Goal: Transaction & Acquisition: Purchase product/service

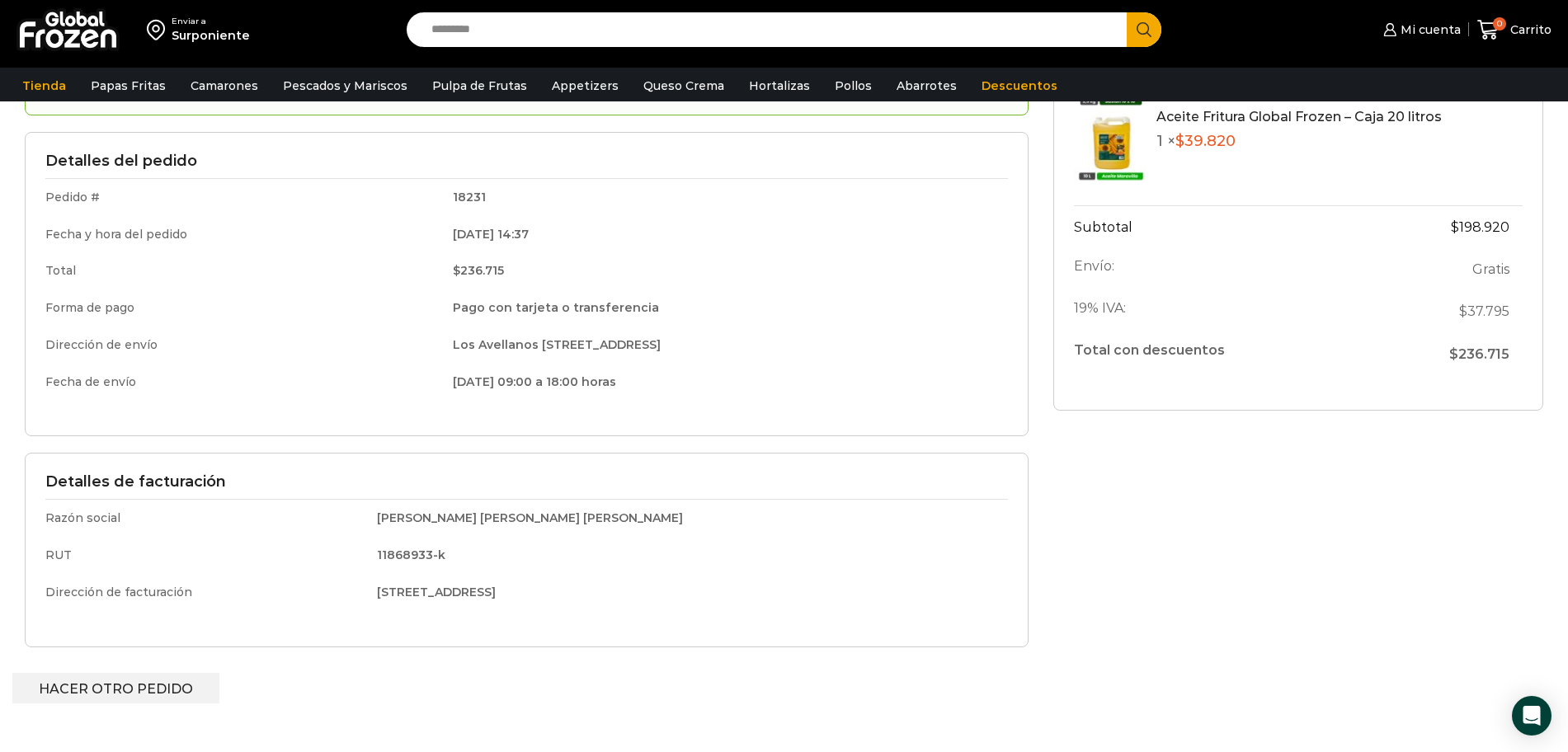
scroll to position [205, 0]
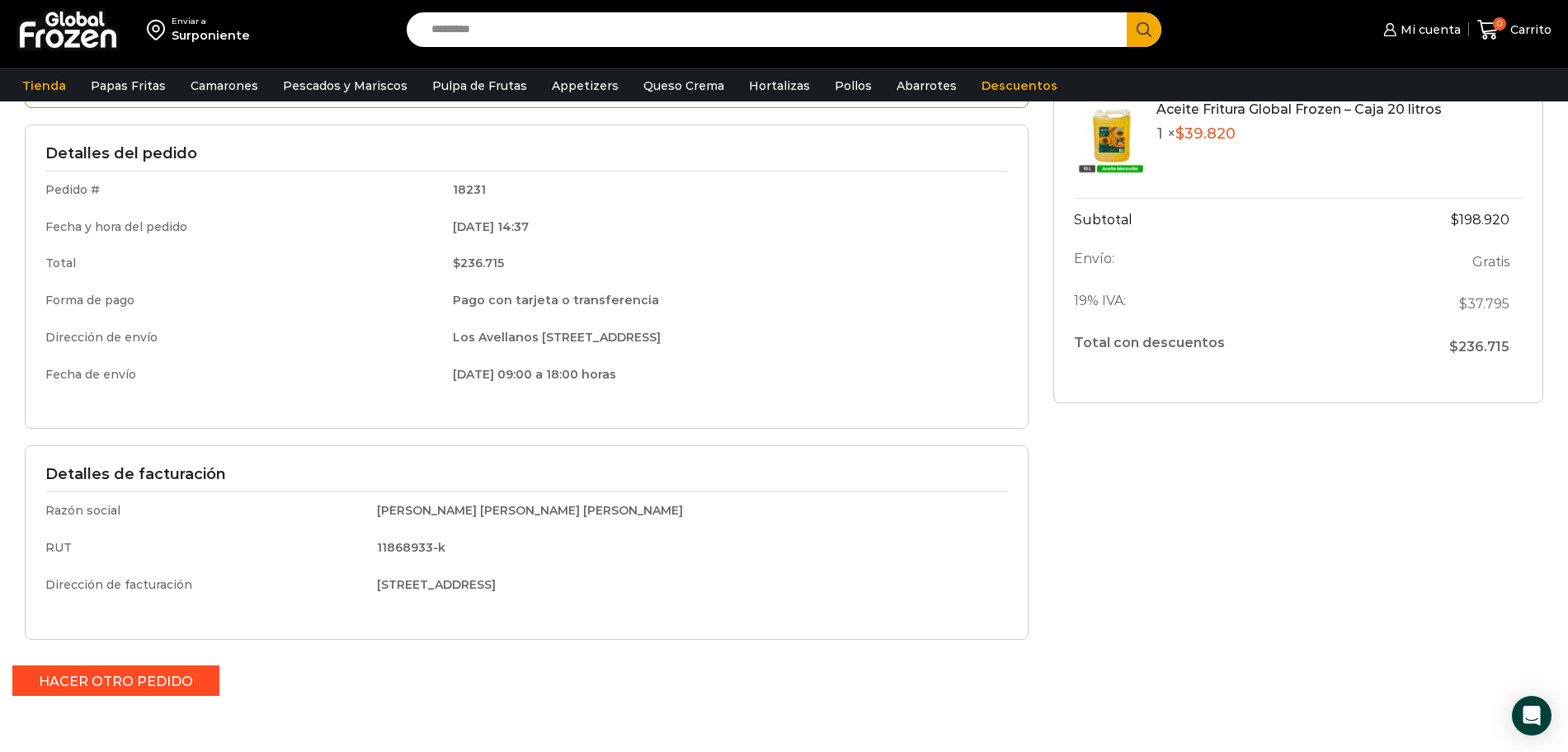
click at [114, 678] on link "Hacer otro pedido" at bounding box center [116, 681] width 207 height 30
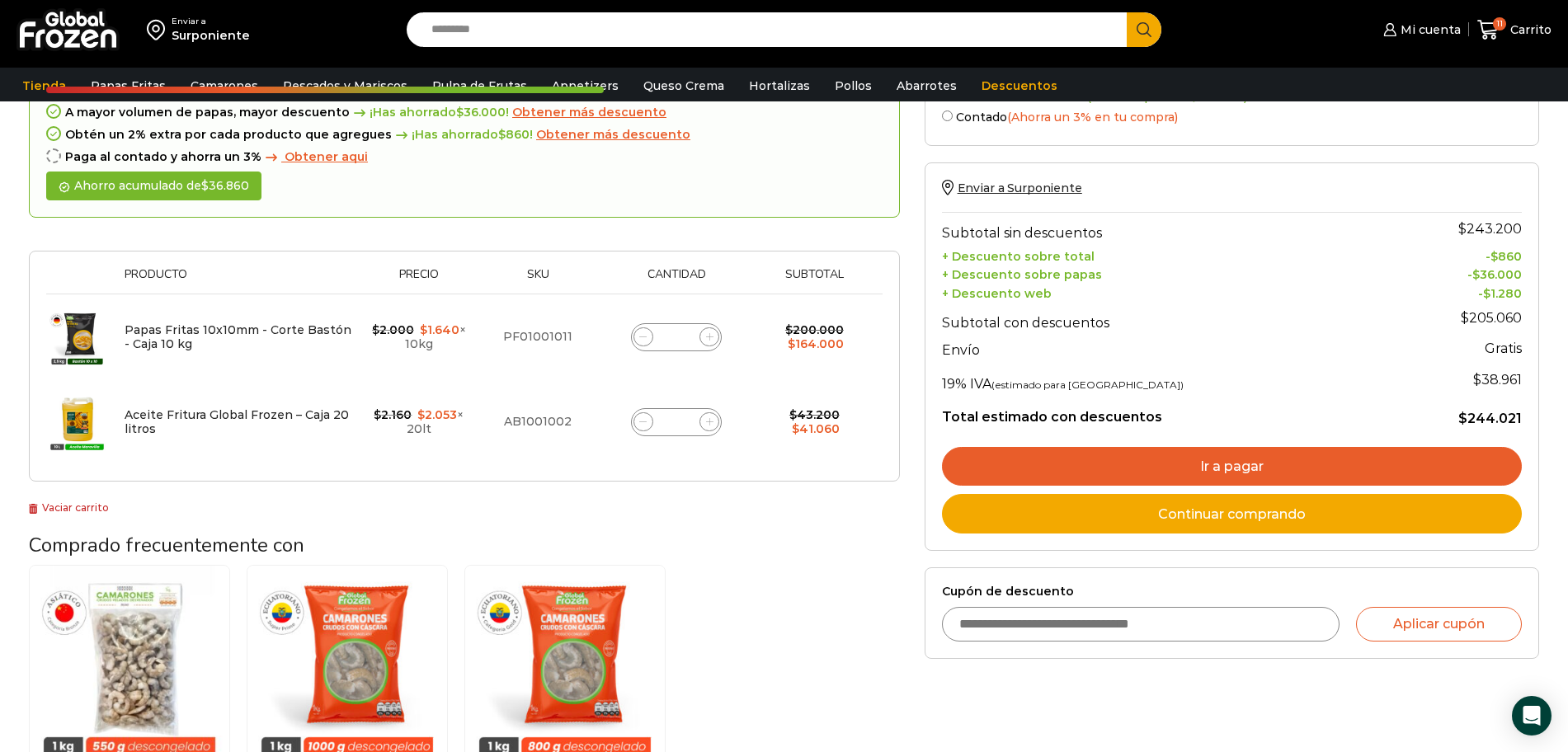
scroll to position [208, 0]
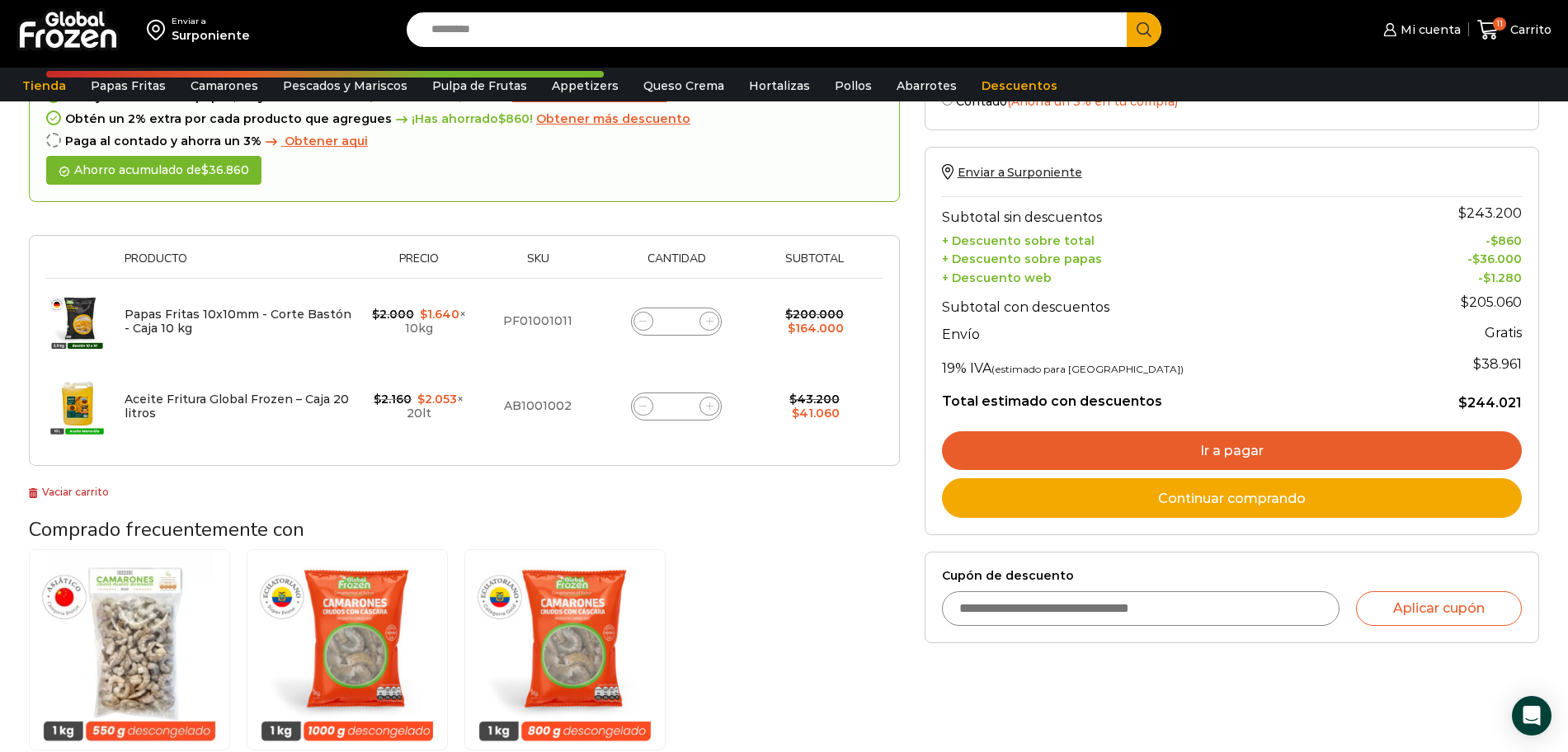
click at [644, 406] on icon at bounding box center [642, 406] width 8 height 8
type input "*"
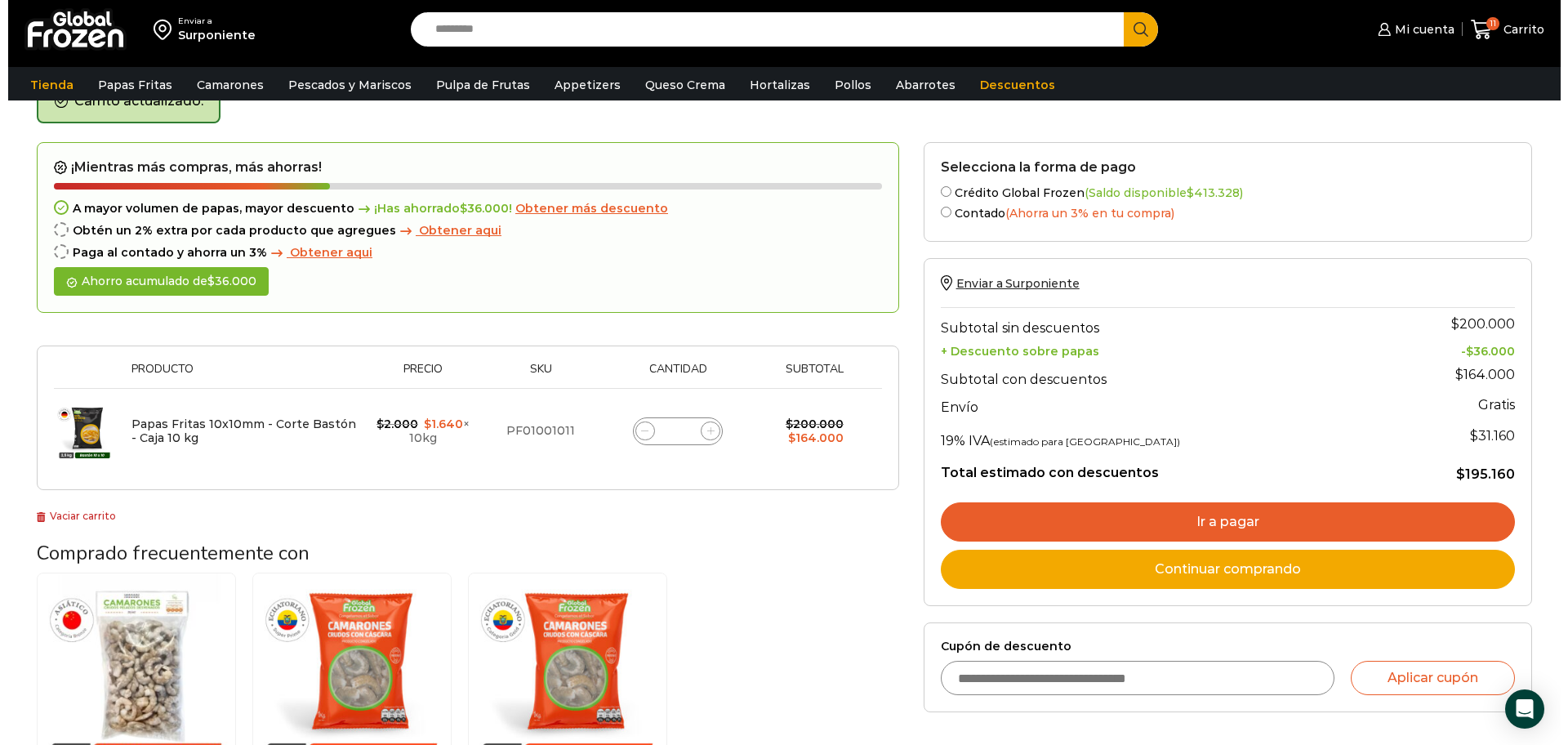
scroll to position [92, 0]
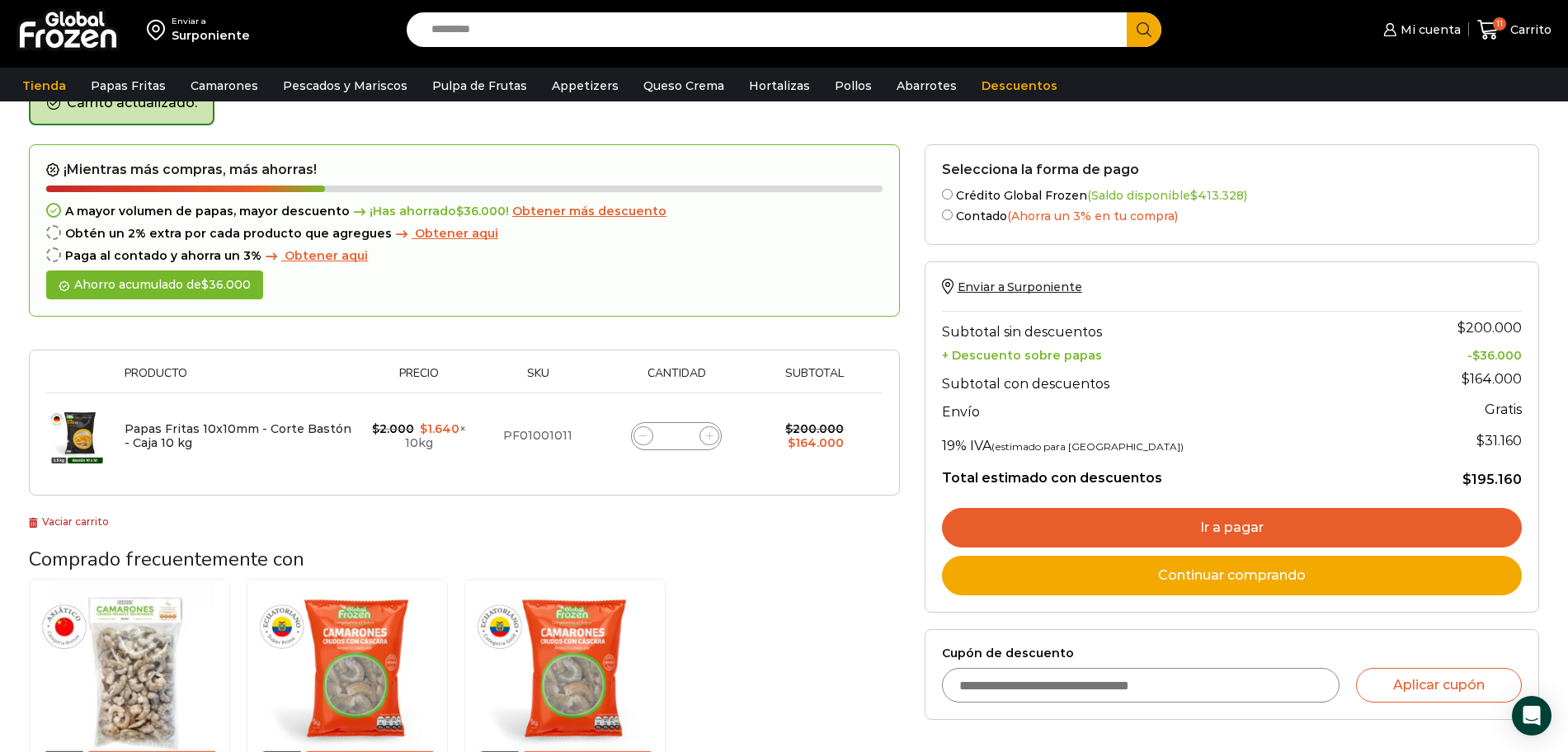
click at [578, 208] on span "Obtener más descuento" at bounding box center [589, 211] width 154 height 15
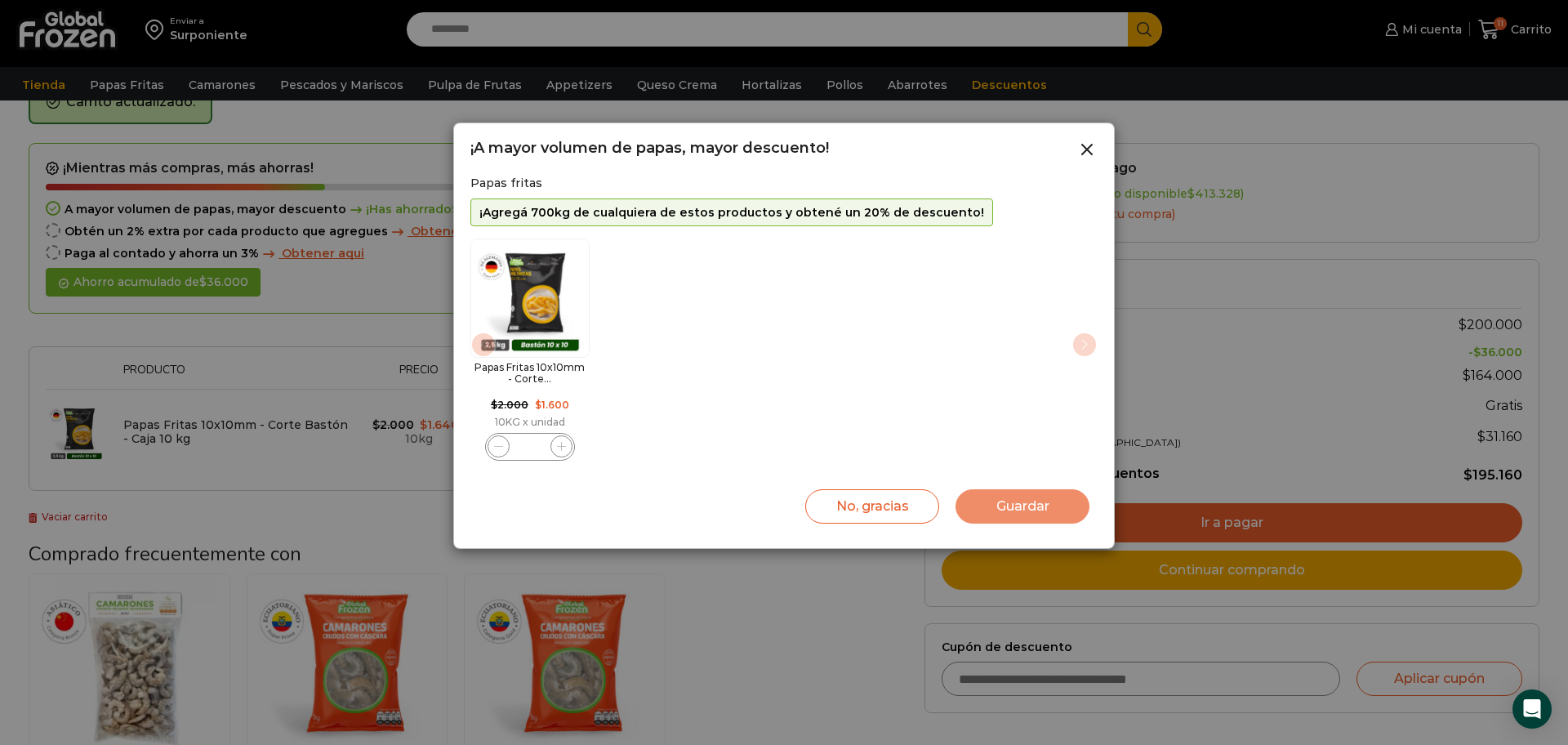
click at [563, 451] on span "1 / 1" at bounding box center [561, 446] width 22 height 22
type input "**"
click at [1053, 509] on button "Guardar" at bounding box center [1022, 506] width 134 height 34
click at [1025, 504] on button "Guardar" at bounding box center [1022, 506] width 134 height 34
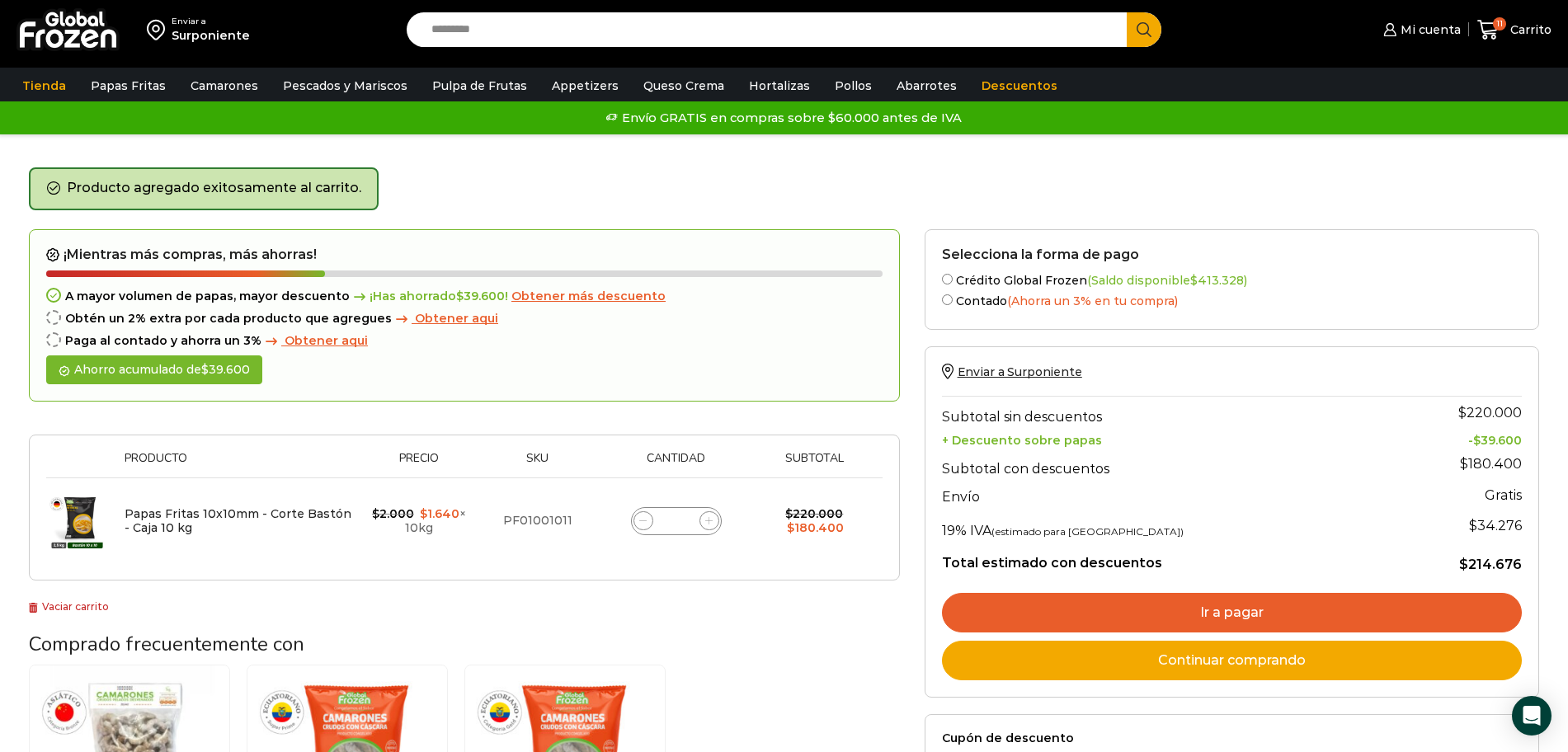
click at [0, 751] on html "WordPress WooCommerce Themes Enviar a Surponiente Search input Search Mi cuenta" at bounding box center [784, 699] width 1568 height 1398
drag, startPoint x: 805, startPoint y: 707, endPoint x: 985, endPoint y: 779, distance: 193.9
click at [985, 751] on html "WordPress WooCommerce Themes Enviar a Surponiente Search input Search Mi cuenta" at bounding box center [784, 699] width 1568 height 1398
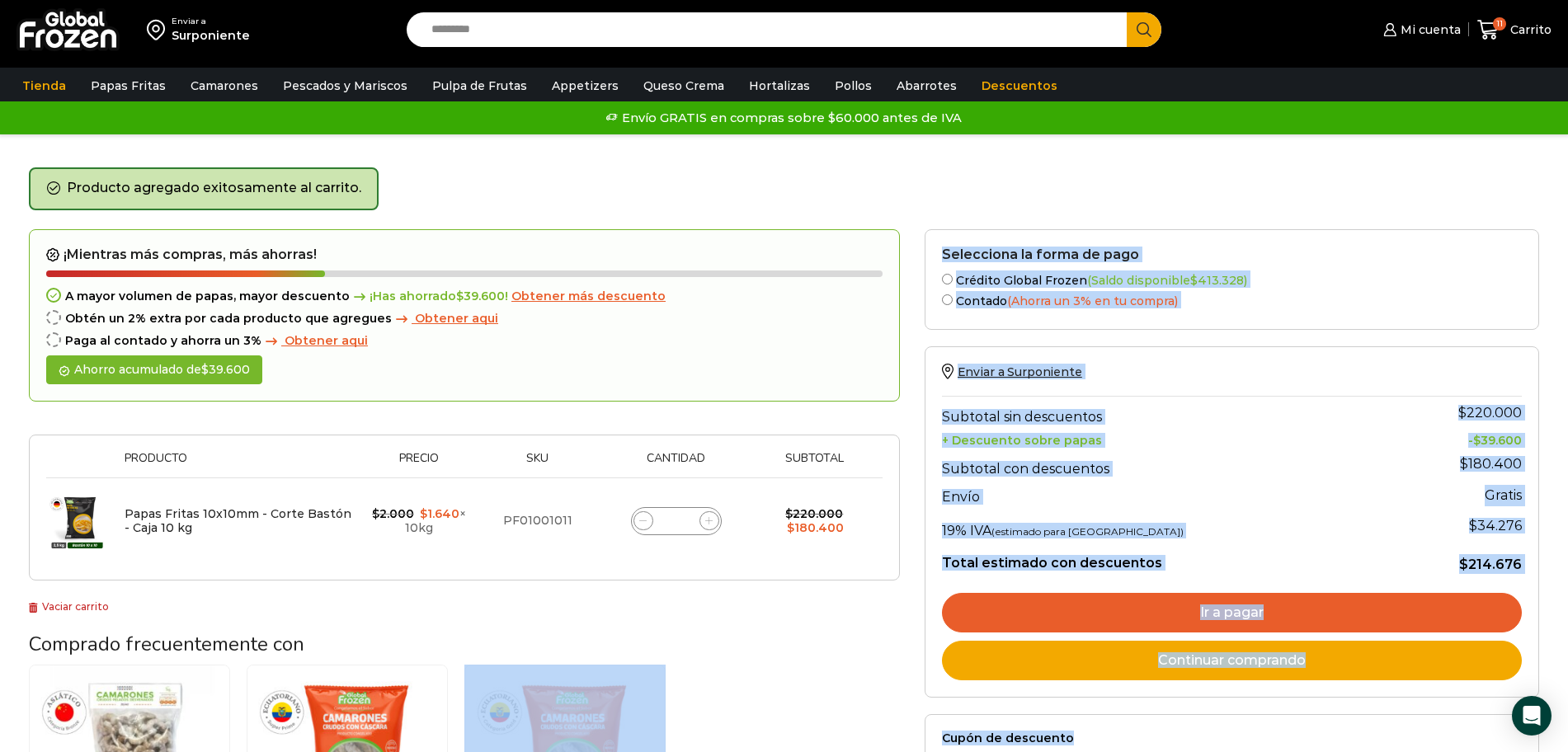
scroll to position [196, 0]
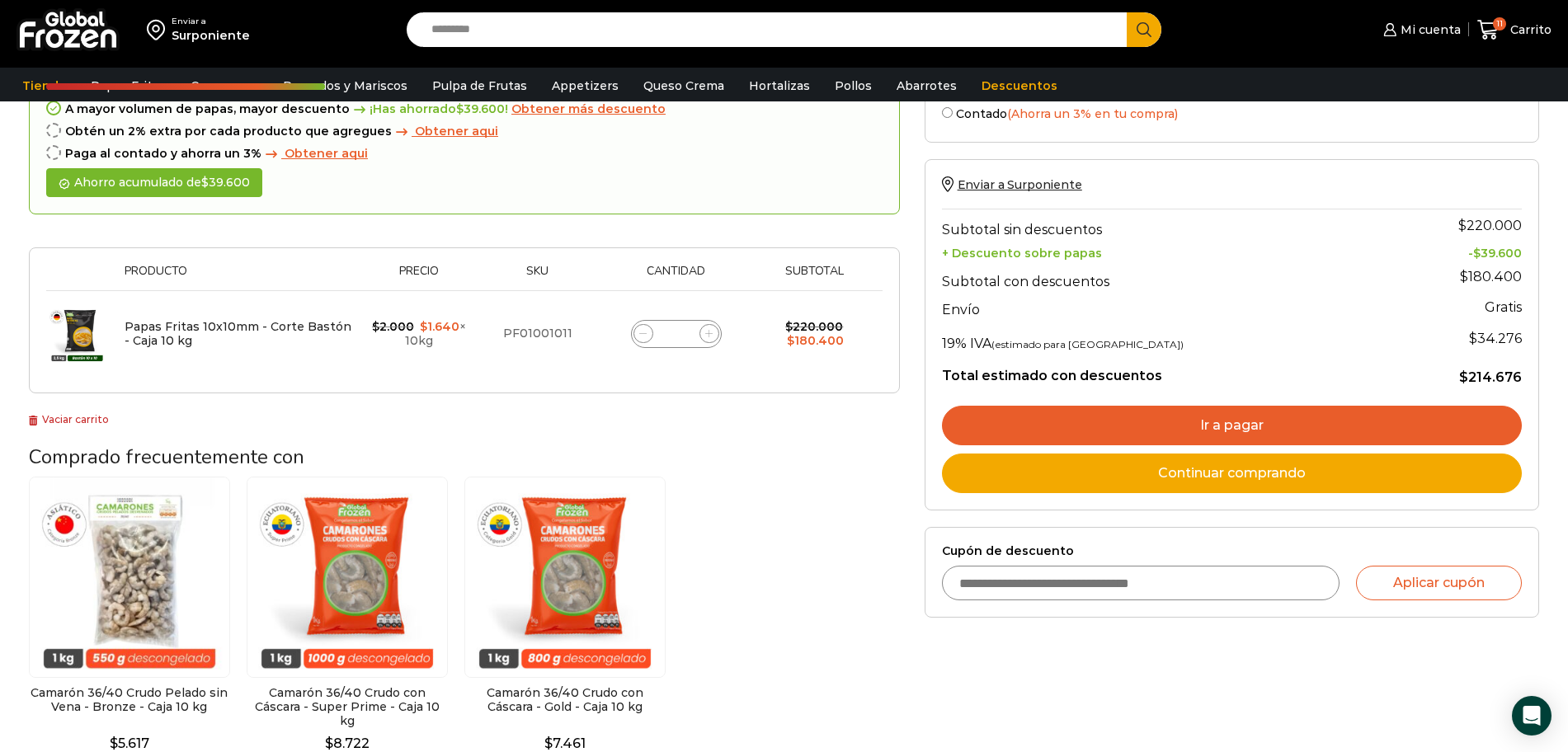
click at [641, 333] on icon at bounding box center [642, 333] width 8 height 8
type input "**"
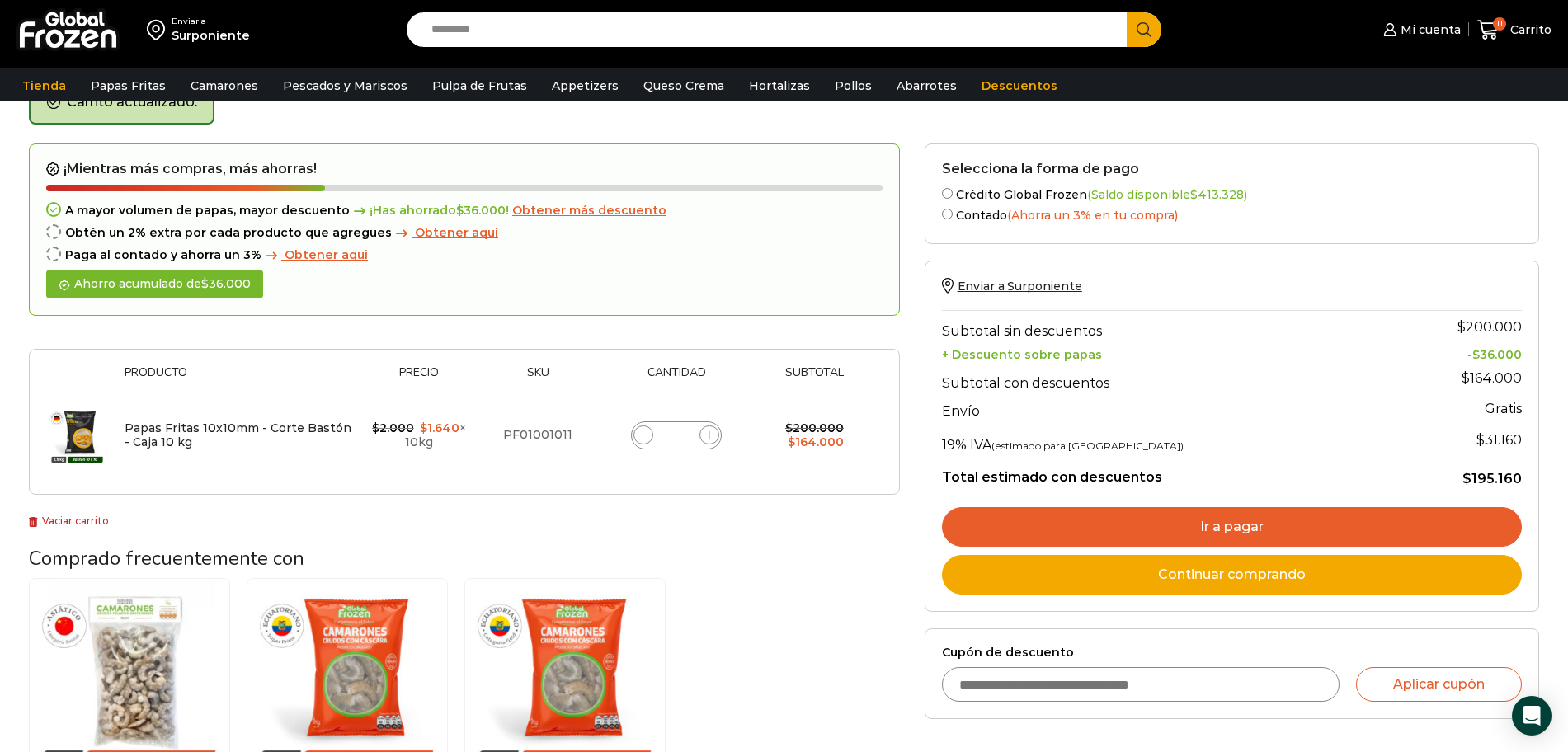
scroll to position [93, 0]
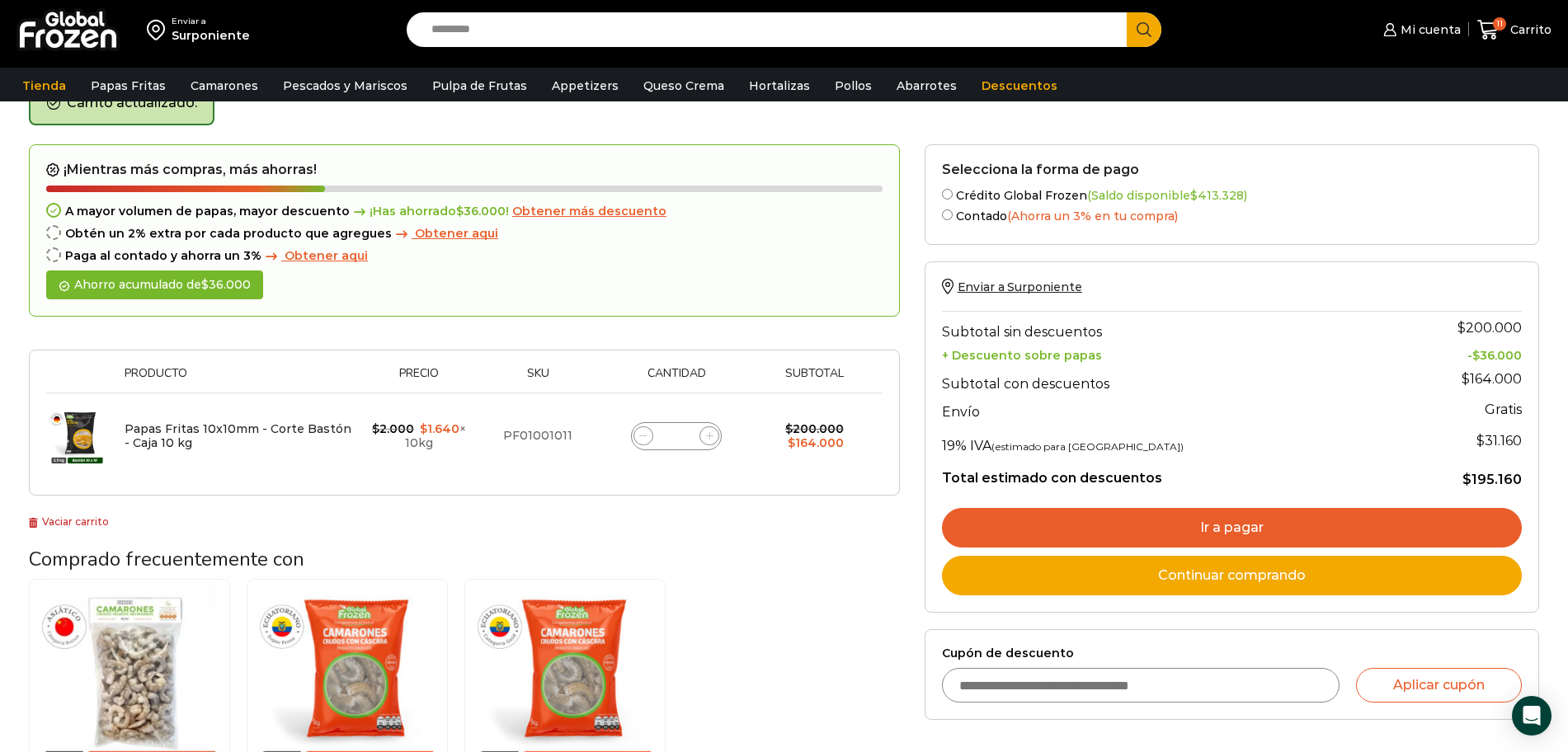
click at [1222, 526] on link "Ir a pagar" at bounding box center [1232, 527] width 580 height 39
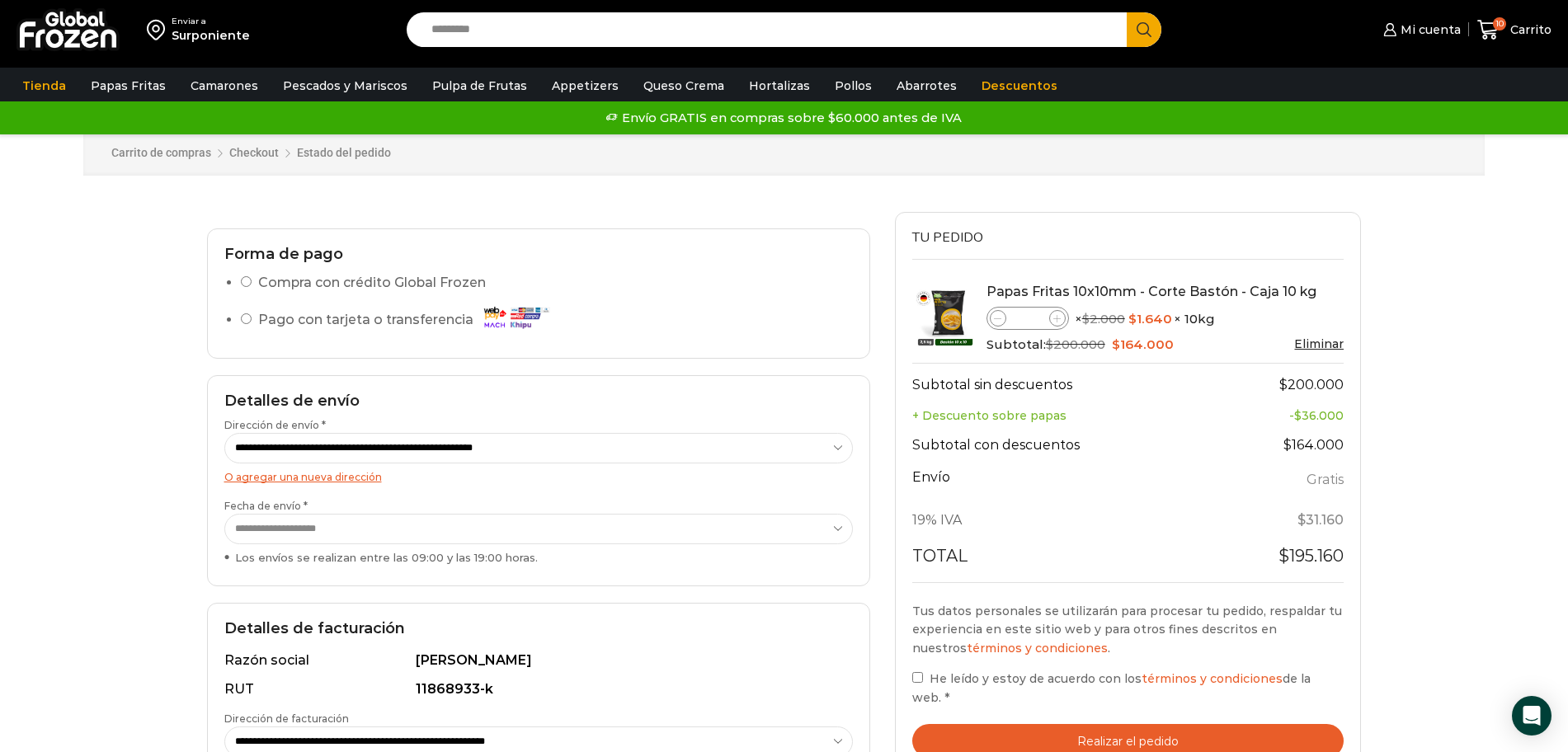
click at [241, 313] on li "Pago con tarjeta o transferencia" at bounding box center [546, 322] width 612 height 33
click at [243, 315] on li "Pago con tarjeta o transferencia" at bounding box center [546, 322] width 612 height 33
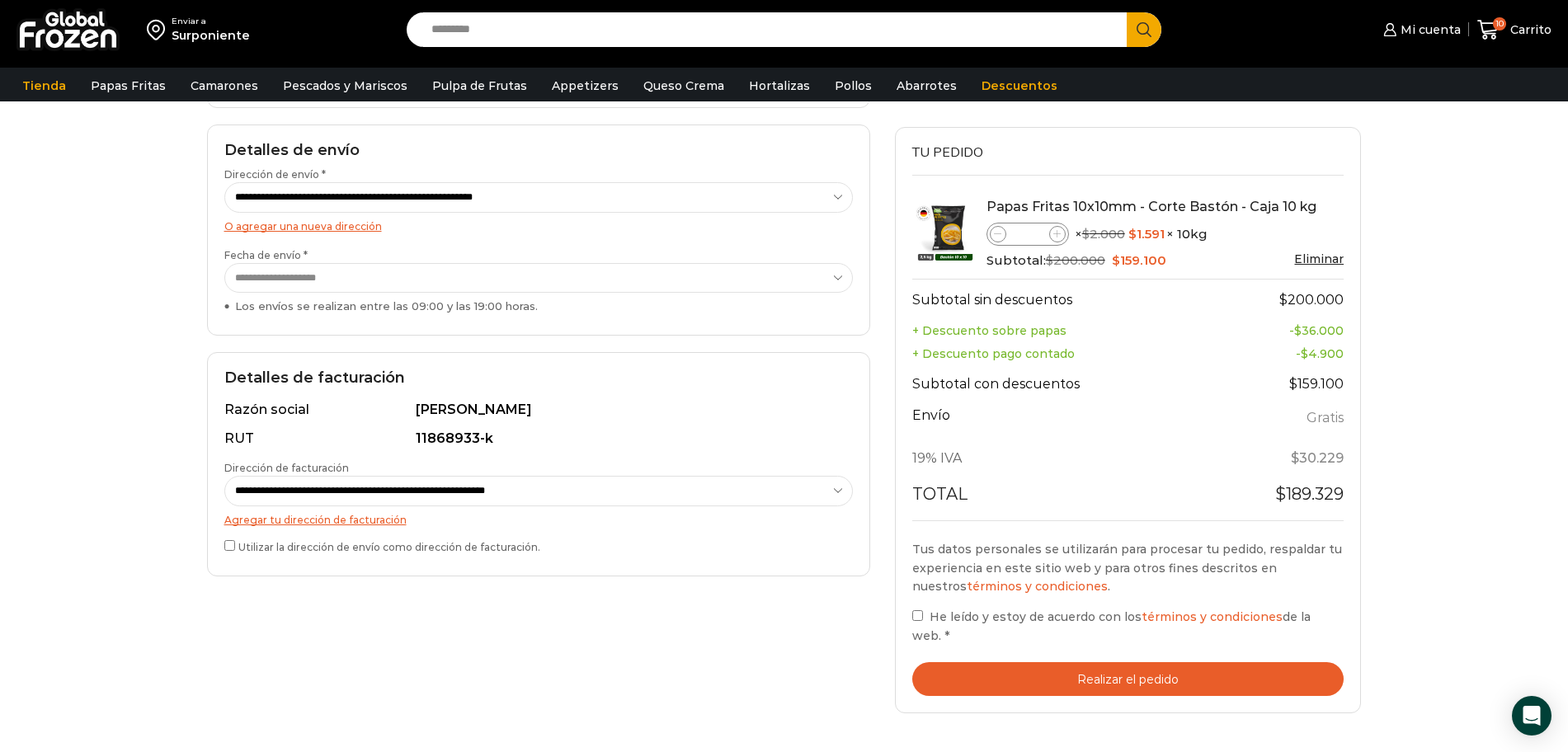
scroll to position [286, 0]
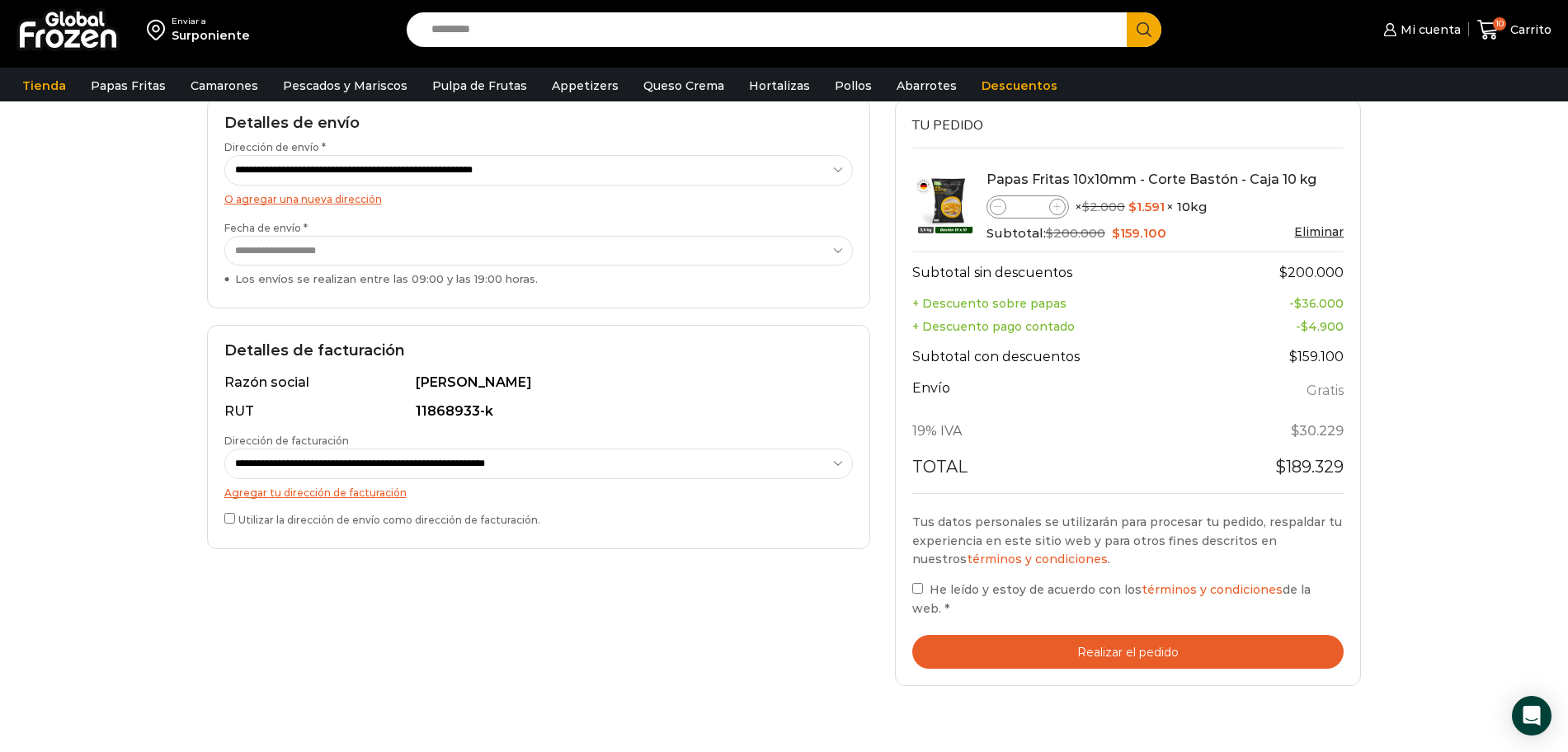
click at [1101, 645] on button "Realizar el pedido" at bounding box center [1128, 651] width 432 height 34
